Goal: Task Accomplishment & Management: Manage account settings

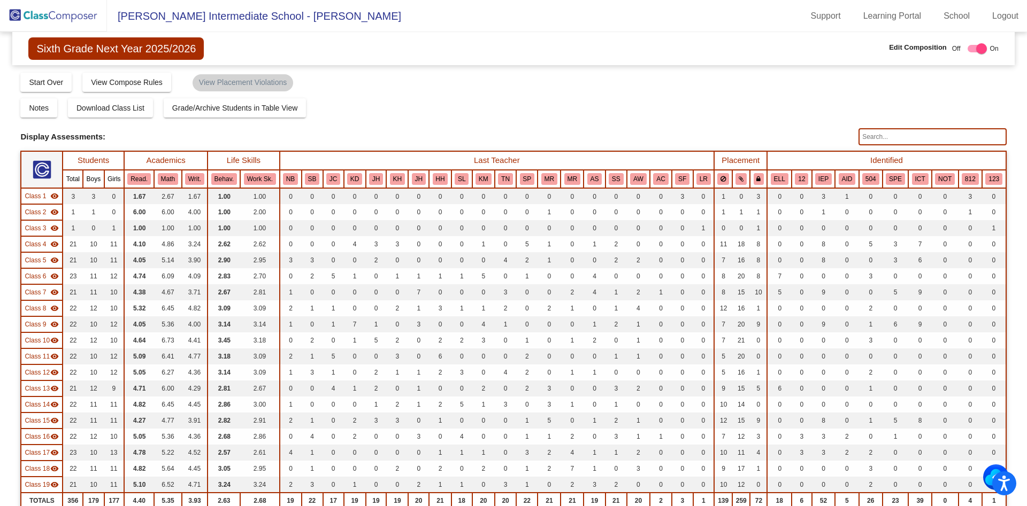
scroll to position [760, 0]
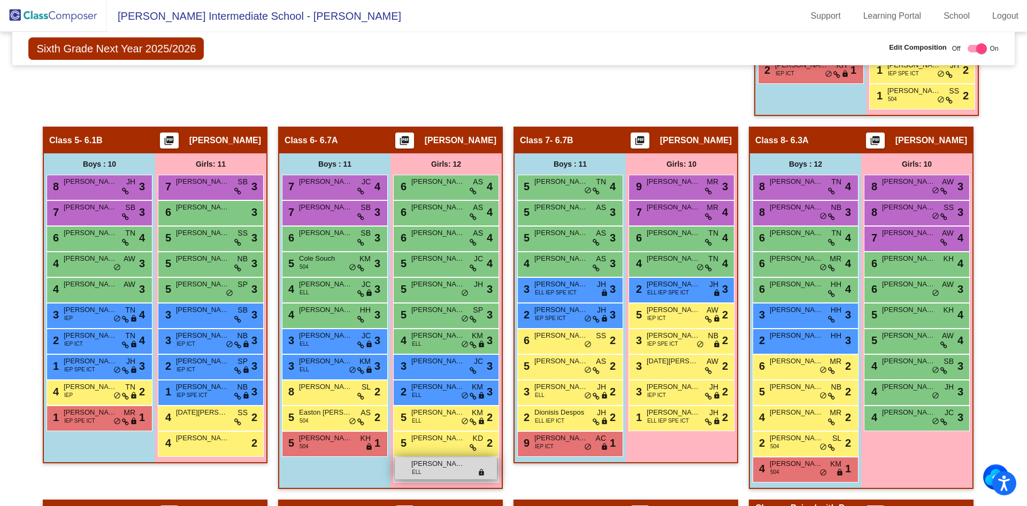
click at [430, 469] on span "[PERSON_NAME]" at bounding box center [437, 464] width 53 height 11
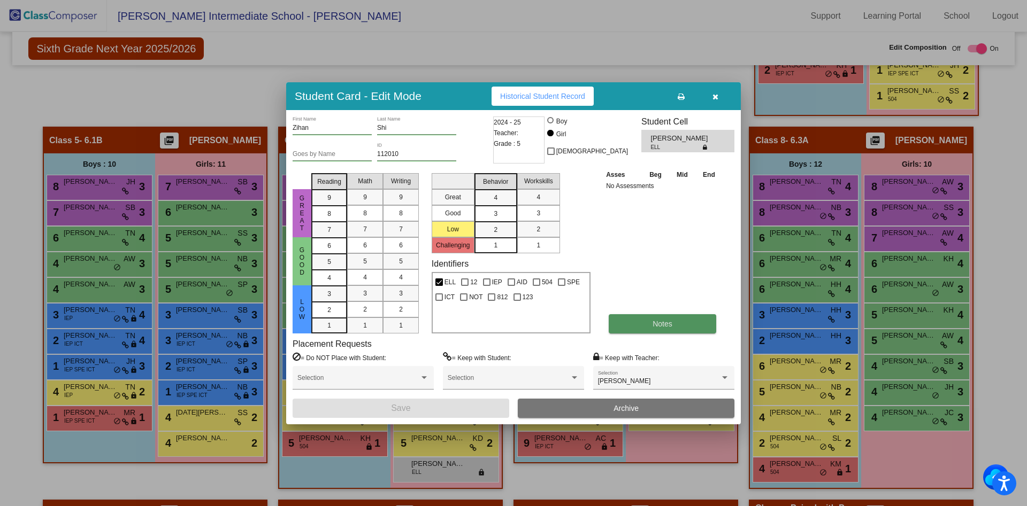
click at [666, 322] on span "Notes" at bounding box center [662, 324] width 20 height 9
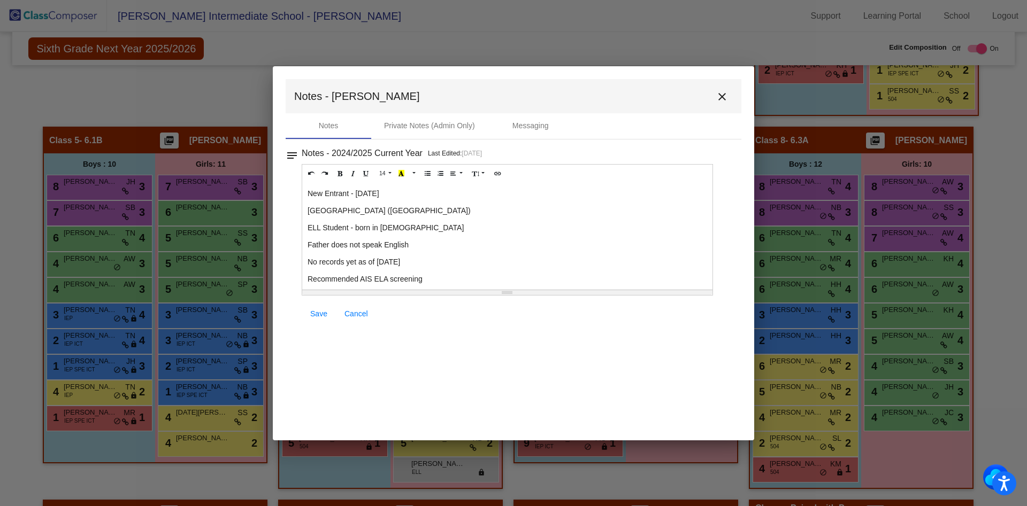
scroll to position [24, 0]
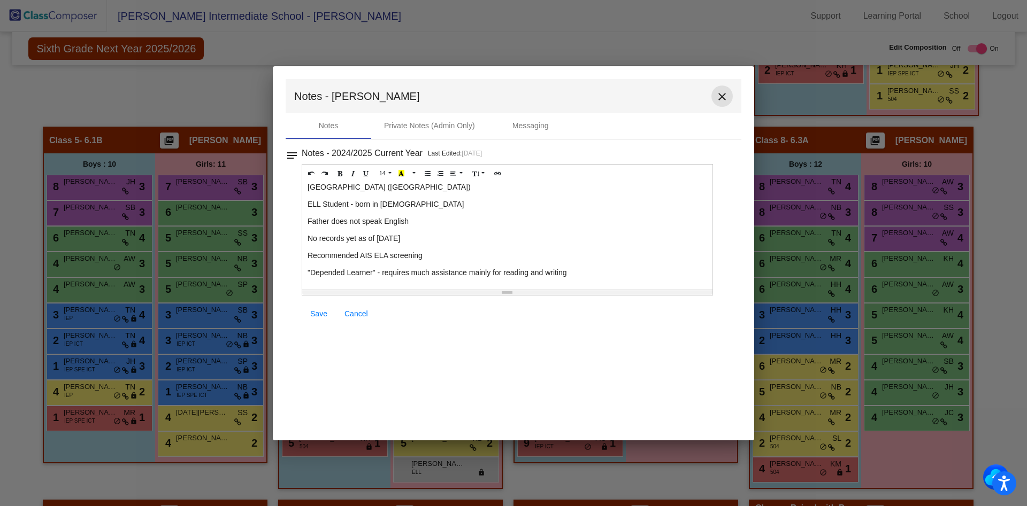
click at [721, 98] on mat-icon "close" at bounding box center [721, 96] width 13 height 13
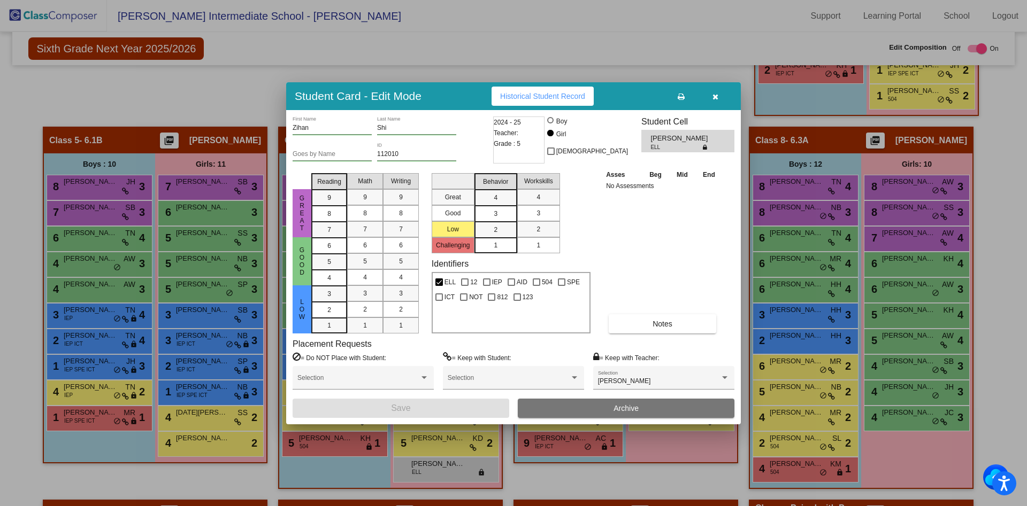
click at [498, 206] on div "3" at bounding box center [495, 198] width 21 height 16
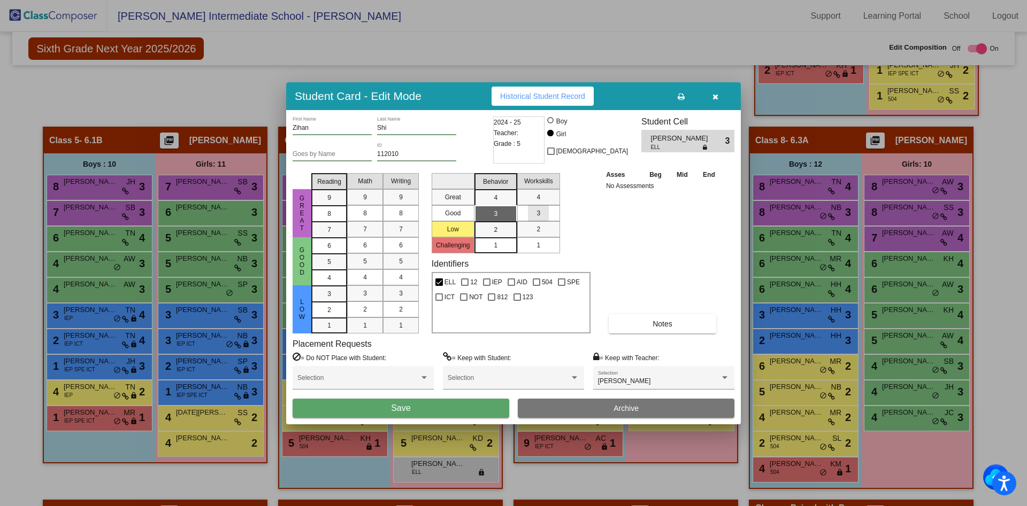
click at [529, 214] on div "3" at bounding box center [538, 213] width 21 height 16
click at [400, 319] on div "1" at bounding box center [400, 326] width 21 height 16
click at [328, 299] on span "2" at bounding box center [329, 294] width 4 height 10
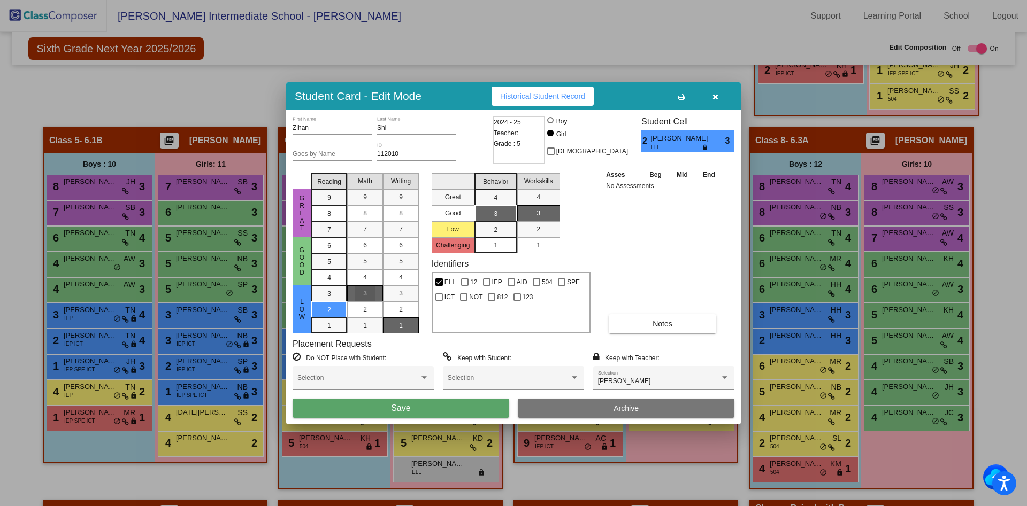
click at [369, 289] on div "3" at bounding box center [365, 294] width 21 height 16
click at [644, 323] on button "Notes" at bounding box center [661, 323] width 107 height 19
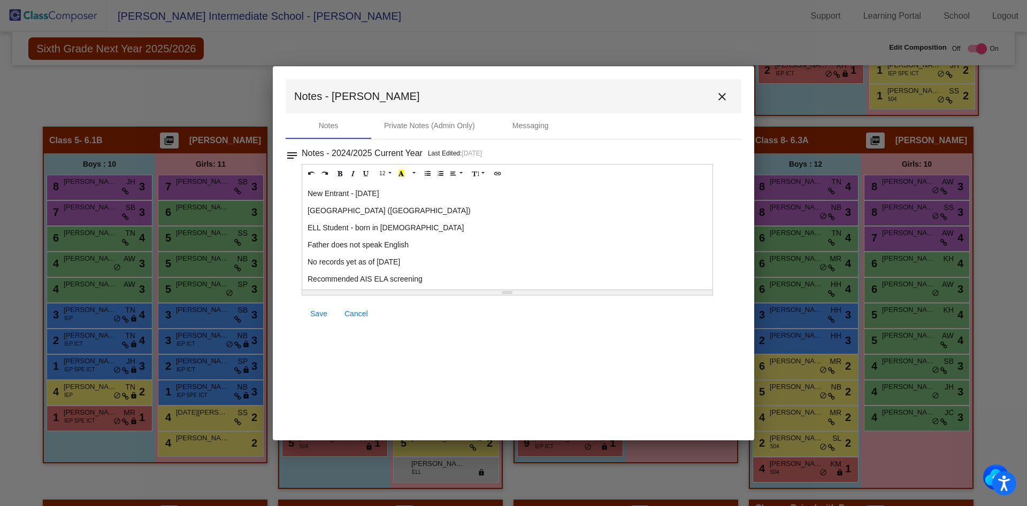
click at [393, 278] on p "Recommended AIS ELA screening" at bounding box center [506, 279] width 399 height 11
click at [391, 278] on p "Recommended AIS ELA screening" at bounding box center [506, 279] width 399 height 11
click at [467, 277] on p "Recommended AIS ELA & Math screening" at bounding box center [506, 279] width 399 height 11
click at [396, 259] on p "No records yet as of [DATE]" at bounding box center [506, 262] width 399 height 11
click at [314, 315] on span "Save" at bounding box center [318, 314] width 17 height 9
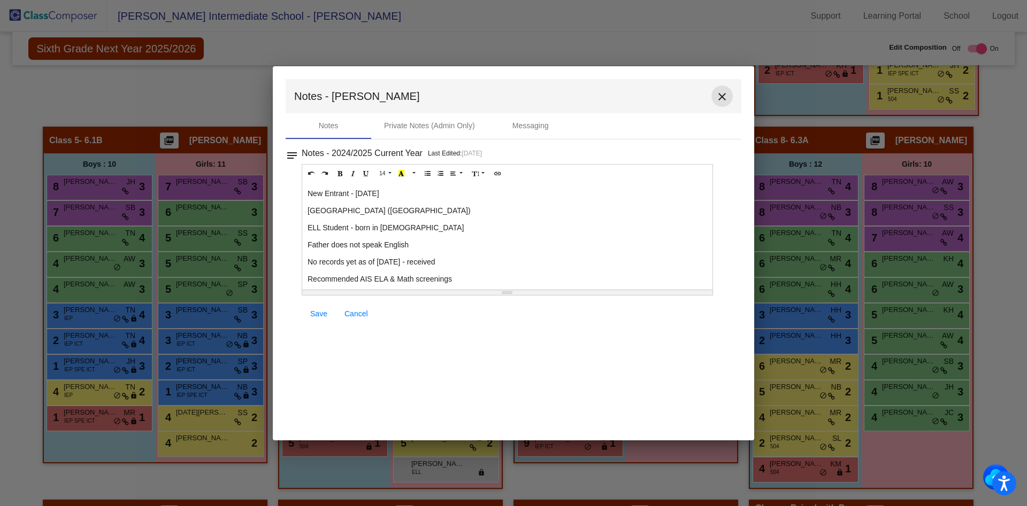
click at [727, 97] on mat-icon "close" at bounding box center [721, 96] width 13 height 13
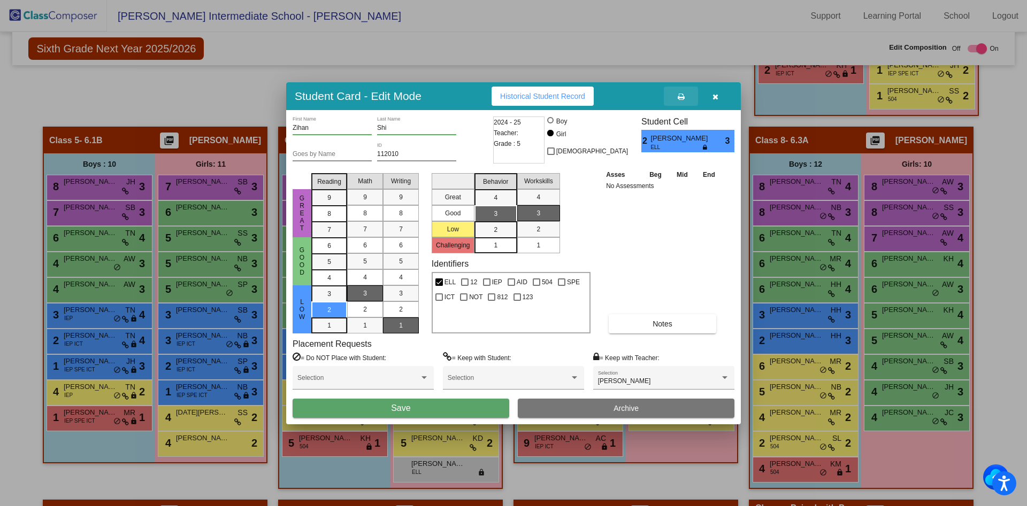
click at [678, 97] on icon at bounding box center [680, 96] width 7 height 7
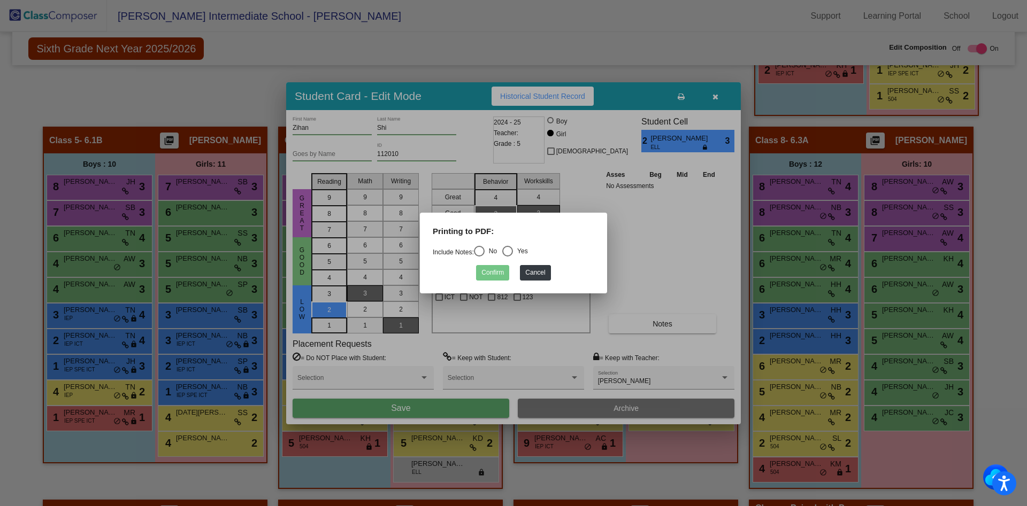
click at [511, 244] on div "Printing to PDF:" at bounding box center [514, 236] width 178 height 20
click at [513, 246] on div "Select an option" at bounding box center [507, 251] width 11 height 11
click at [507, 257] on input "Yes" at bounding box center [507, 257] width 1 height 1
radio input "true"
click at [487, 274] on button "Confirm" at bounding box center [492, 273] width 33 height 16
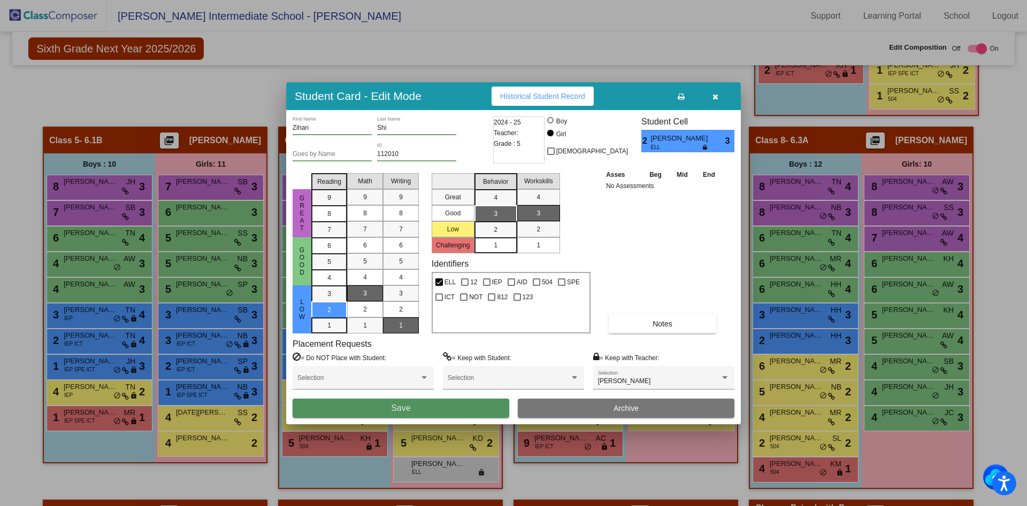
click at [372, 411] on button "Save" at bounding box center [400, 408] width 217 height 19
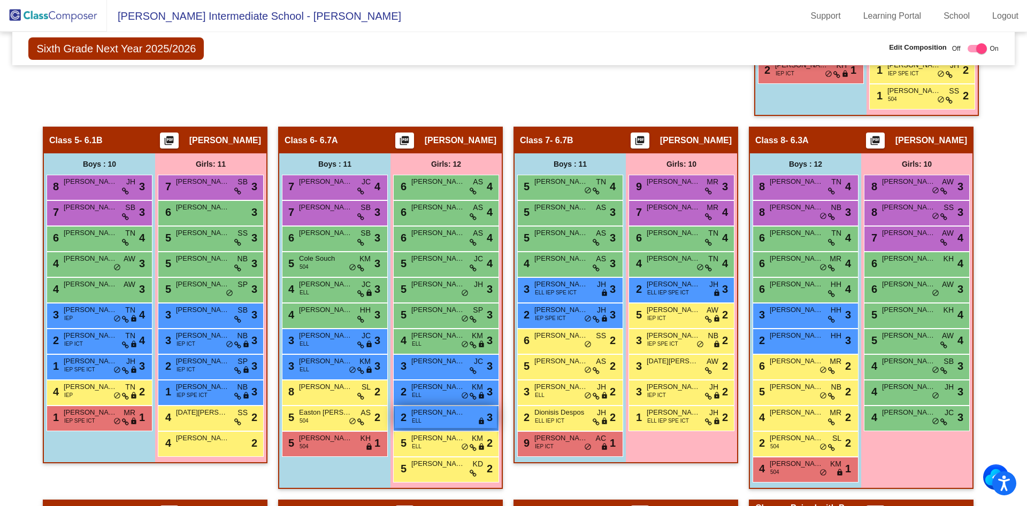
click at [423, 421] on div "2 [PERSON_NAME] ELL lock do_not_disturb_alt 3" at bounding box center [446, 417] width 102 height 22
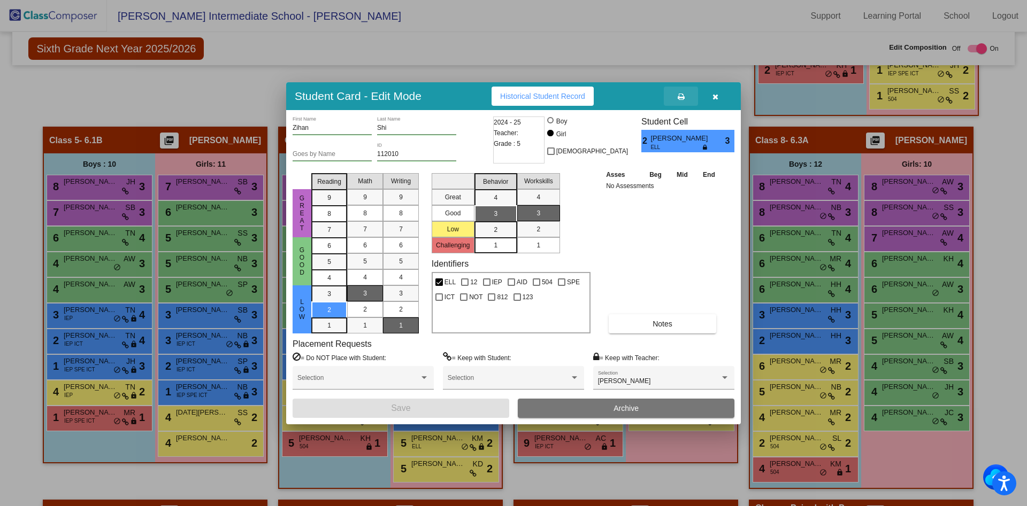
click at [682, 95] on icon at bounding box center [680, 96] width 7 height 7
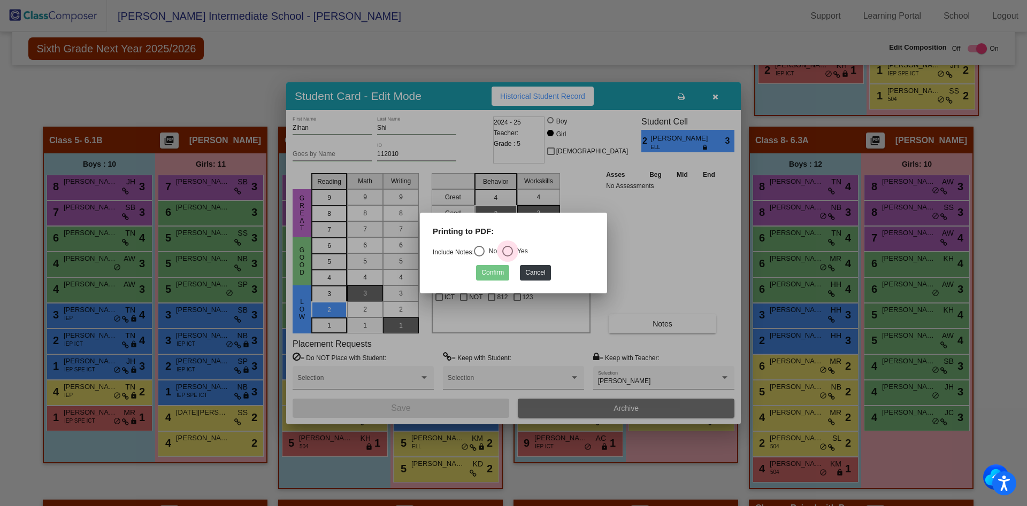
click at [512, 251] on div "Select an option" at bounding box center [507, 251] width 11 height 11
click at [507, 257] on input "Yes" at bounding box center [507, 257] width 1 height 1
radio input "true"
click at [492, 271] on button "Confirm" at bounding box center [492, 273] width 33 height 16
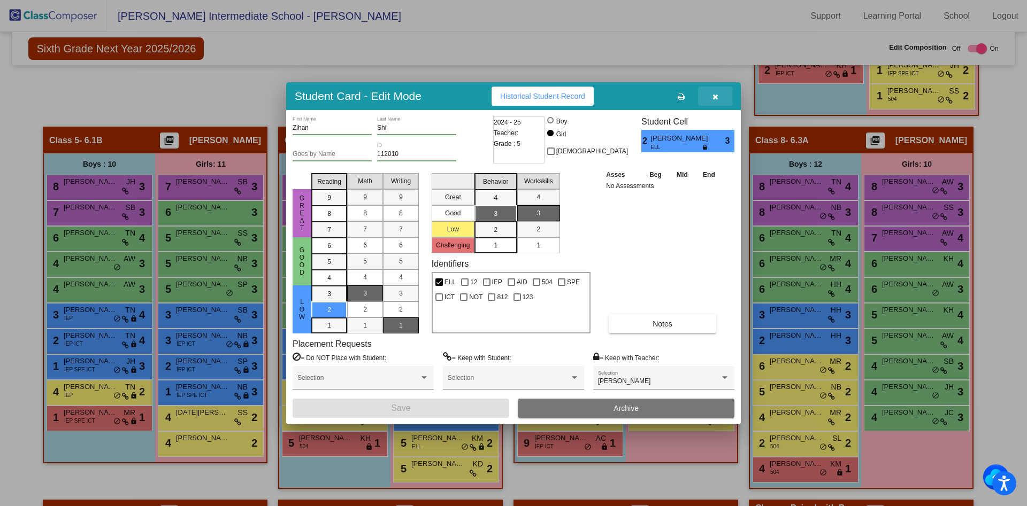
click at [717, 93] on icon "button" at bounding box center [715, 96] width 6 height 7
